Goal: Check status: Check status

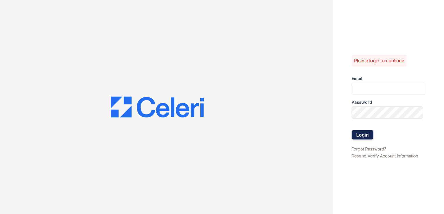
type input "springparc.pm@cafmanagement.com"
click at [361, 136] on button "Login" at bounding box center [362, 134] width 22 height 9
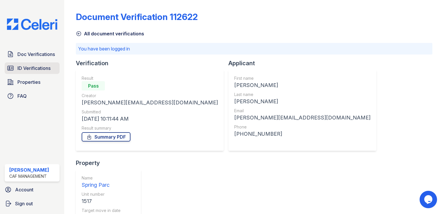
click at [28, 67] on span "ID Verifications" at bounding box center [33, 68] width 33 height 7
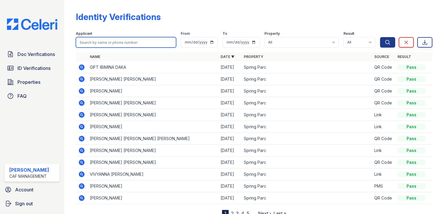
click at [106, 40] on input "search" at bounding box center [126, 42] width 100 height 10
type input "[PERSON_NAME]"
click at [380, 37] on button "Search" at bounding box center [387, 42] width 15 height 10
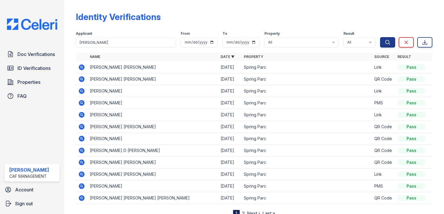
click at [82, 91] on icon at bounding box center [82, 91] width 6 height 6
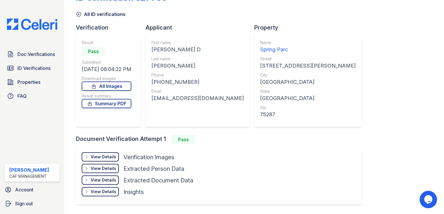
scroll to position [29, 0]
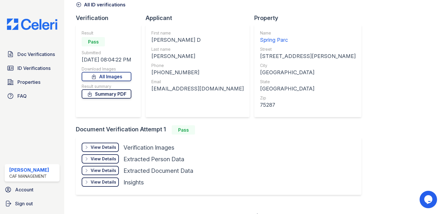
click at [104, 95] on link "Summary PDF" at bounding box center [107, 93] width 50 height 9
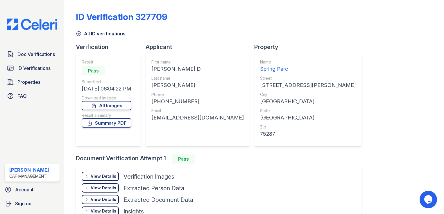
scroll to position [37, 0]
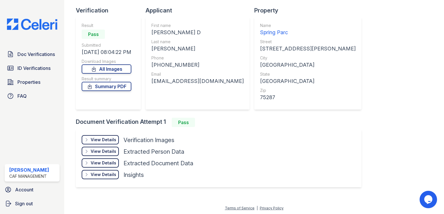
click at [99, 142] on div "View Details" at bounding box center [104, 140] width 26 height 6
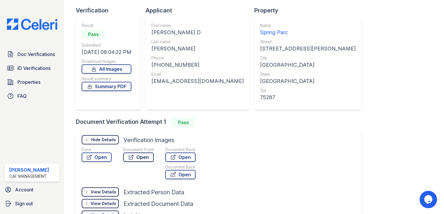
click at [140, 156] on link "Open" at bounding box center [138, 157] width 30 height 9
click at [37, 55] on span "Doc Verifications" at bounding box center [35, 54] width 37 height 7
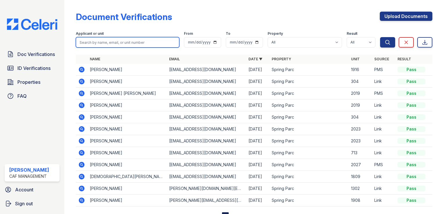
click at [111, 40] on input "search" at bounding box center [127, 42] width 103 height 10
type input "[PERSON_NAME]"
click at [380, 37] on button "Search" at bounding box center [387, 42] width 15 height 10
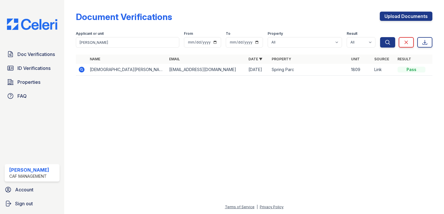
click at [81, 67] on icon at bounding box center [82, 70] width 6 height 6
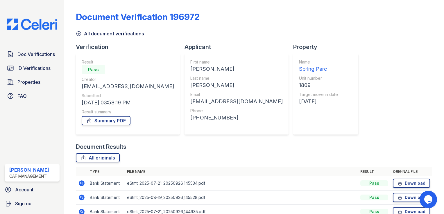
click at [80, 32] on icon at bounding box center [79, 34] width 6 height 6
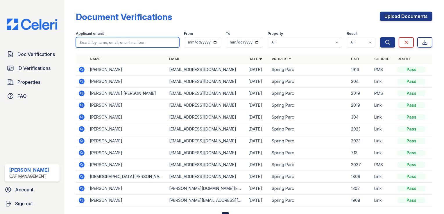
click at [124, 41] on input "search" at bounding box center [127, 42] width 103 height 10
type input "r"
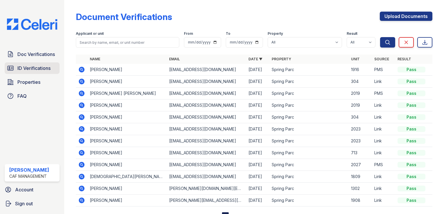
click at [42, 68] on span "ID Verifications" at bounding box center [33, 68] width 33 height 7
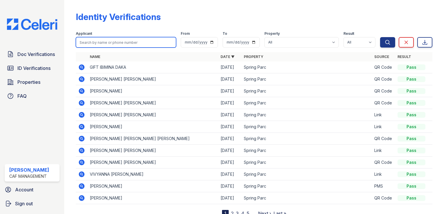
click at [93, 42] on input "search" at bounding box center [126, 42] width 100 height 10
type input "Rodriguez"
click at [380, 37] on button "Search" at bounding box center [387, 42] width 15 height 10
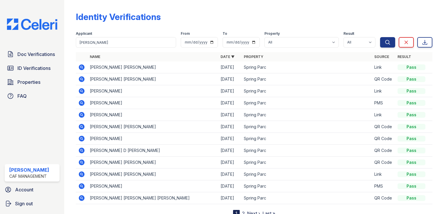
click at [84, 115] on icon at bounding box center [82, 115] width 6 height 6
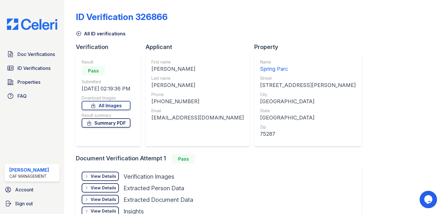
click at [116, 122] on link "Summary PDF" at bounding box center [106, 122] width 49 height 9
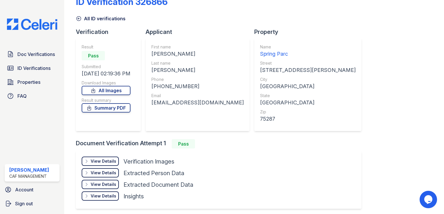
scroll to position [29, 0]
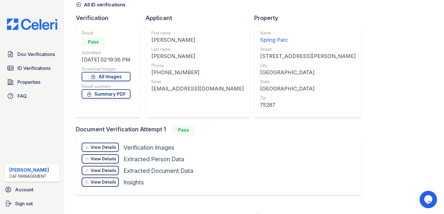
click at [108, 149] on div "View Details" at bounding box center [104, 148] width 26 height 6
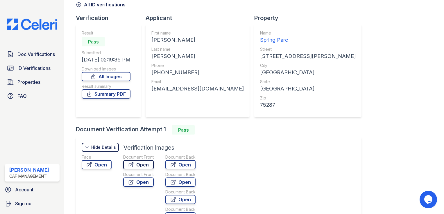
click at [136, 163] on link "Open" at bounding box center [138, 164] width 30 height 9
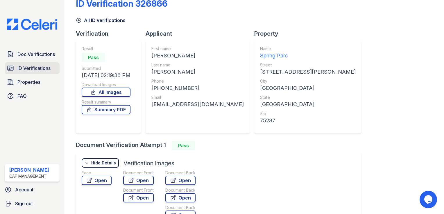
scroll to position [0, 0]
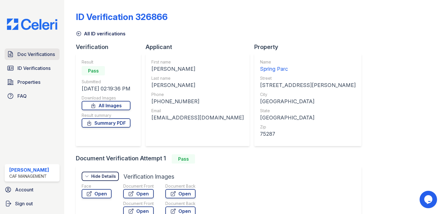
click at [36, 54] on span "Doc Verifications" at bounding box center [35, 54] width 37 height 7
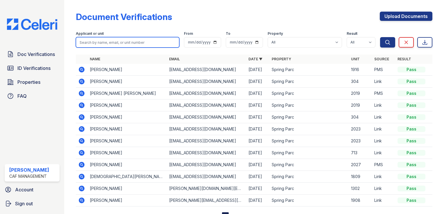
click at [132, 41] on input "search" at bounding box center [127, 42] width 103 height 10
type input "rodriguez"
click at [380, 37] on button "Search" at bounding box center [387, 42] width 15 height 10
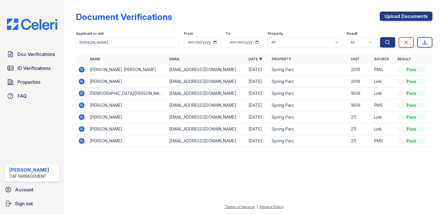
click at [81, 94] on icon at bounding box center [82, 94] width 6 height 6
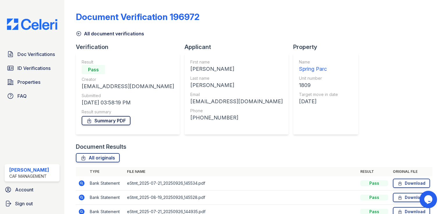
click at [102, 119] on link "Summary PDF" at bounding box center [106, 120] width 49 height 9
click at [79, 32] on icon at bounding box center [79, 34] width 6 height 6
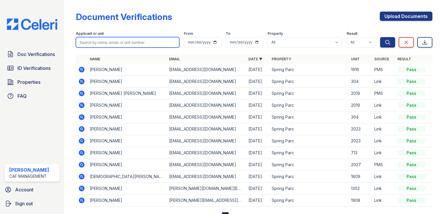
click at [100, 44] on input "search" at bounding box center [127, 42] width 103 height 10
type input "rodriguez"
click at [380, 37] on button "Search" at bounding box center [387, 42] width 15 height 10
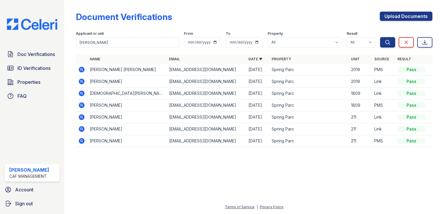
click at [82, 106] on icon at bounding box center [82, 105] width 6 height 6
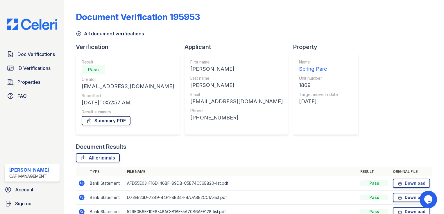
click at [94, 120] on link "Summary PDF" at bounding box center [106, 120] width 49 height 9
